Goal: Transaction & Acquisition: Purchase product/service

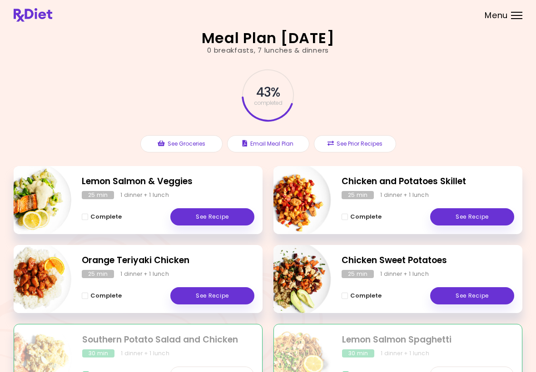
click at [506, 28] on header at bounding box center [268, 15] width 536 height 30
click at [525, 15] on header at bounding box center [268, 15] width 536 height 30
click at [507, 19] on span "Menu" at bounding box center [496, 15] width 23 height 8
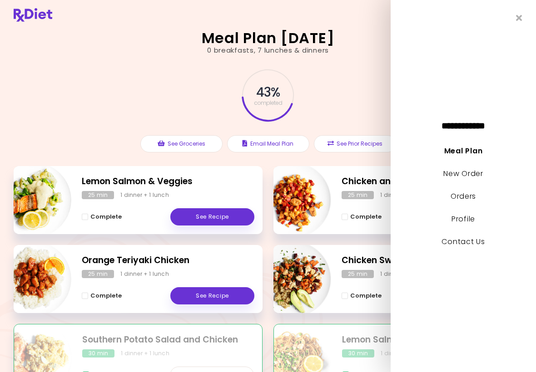
click at [470, 151] on link "Meal Plan" at bounding box center [463, 151] width 38 height 10
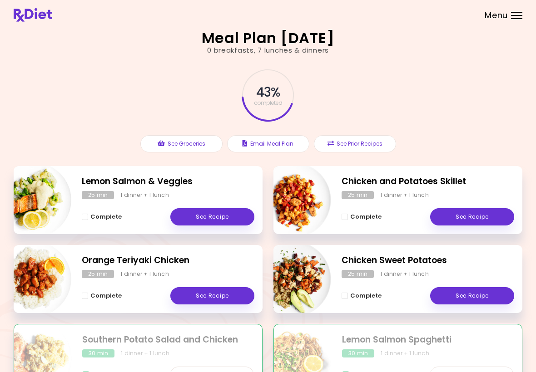
click at [498, 18] on span "Menu" at bounding box center [496, 15] width 23 height 8
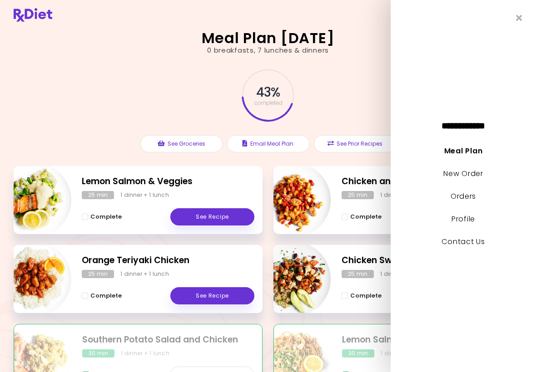
click at [473, 173] on link "New Order" at bounding box center [463, 173] width 40 height 10
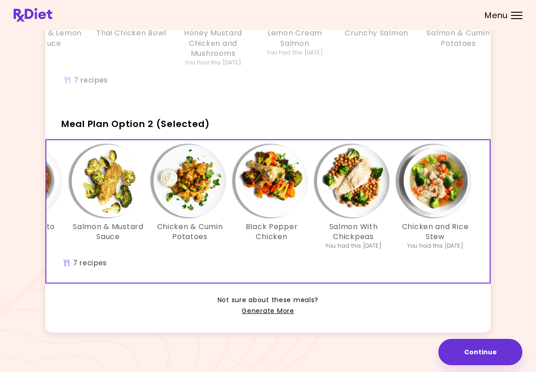
scroll to position [0, 156]
click at [488, 355] on button "Continue" at bounding box center [480, 352] width 84 height 26
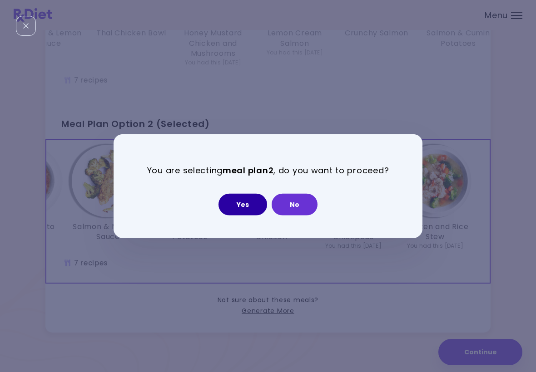
click at [240, 205] on button "Yes" at bounding box center [242, 204] width 49 height 22
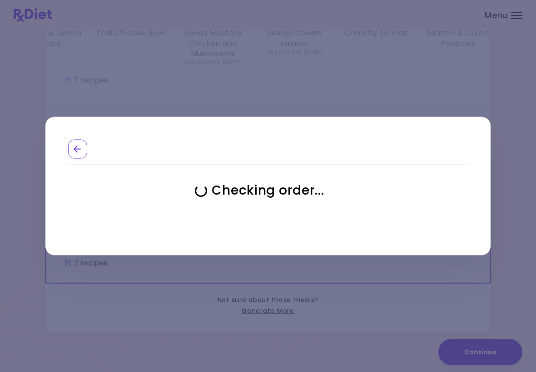
select select "**********"
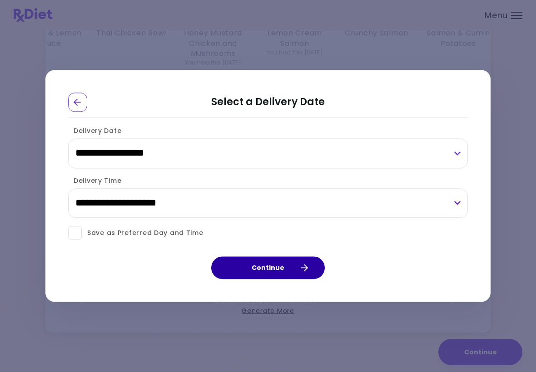
click at [282, 264] on button "Continue" at bounding box center [268, 268] width 114 height 23
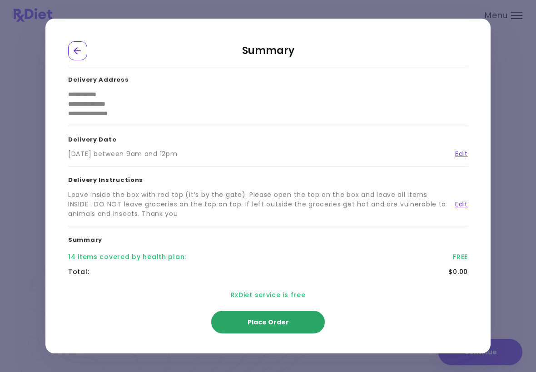
click at [277, 319] on span "Place Order" at bounding box center [267, 322] width 41 height 9
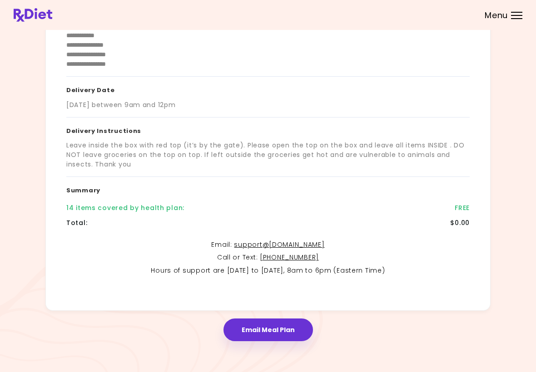
scroll to position [109, 0]
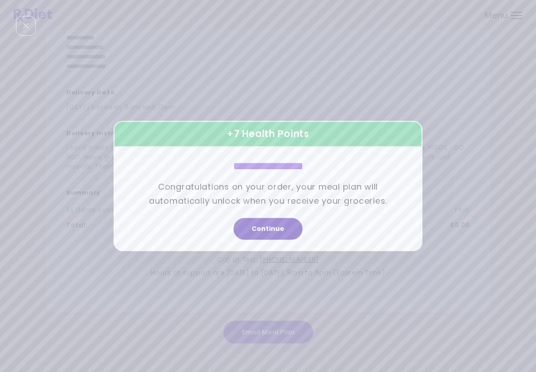
click at [282, 225] on button "Continue" at bounding box center [267, 229] width 69 height 22
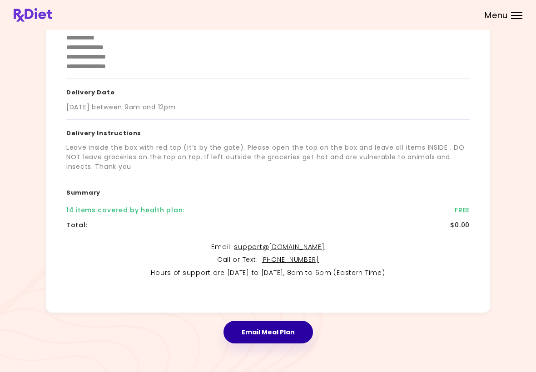
click at [272, 331] on button "Email Meal Plan" at bounding box center [267, 332] width 89 height 23
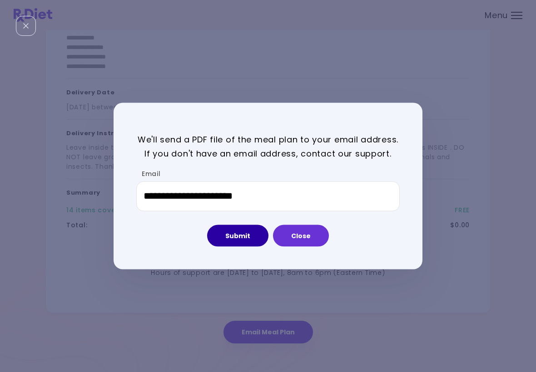
click at [243, 239] on button "Submit" at bounding box center [237, 236] width 61 height 22
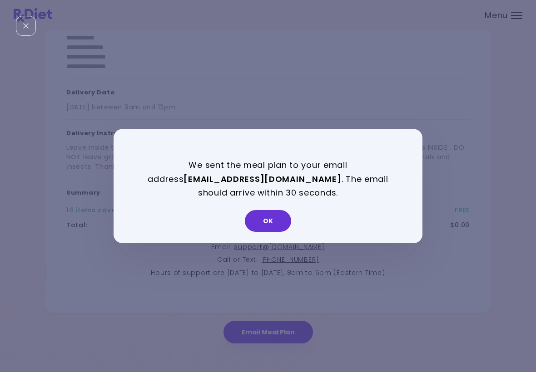
click at [281, 217] on button "OK" at bounding box center [268, 221] width 46 height 22
